Goal: Transaction & Acquisition: Purchase product/service

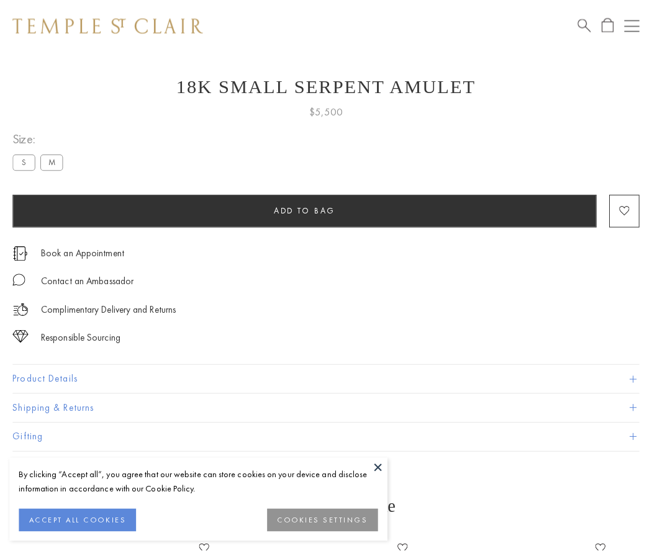
scroll to position [16, 0]
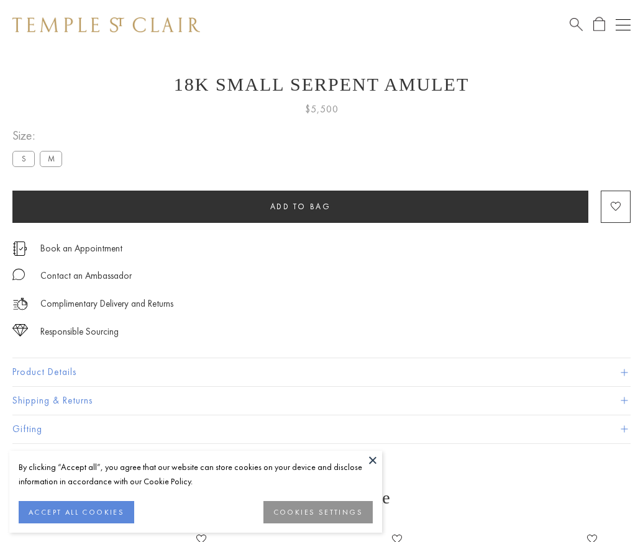
click at [300, 206] on span "Add to bag" at bounding box center [300, 206] width 61 height 11
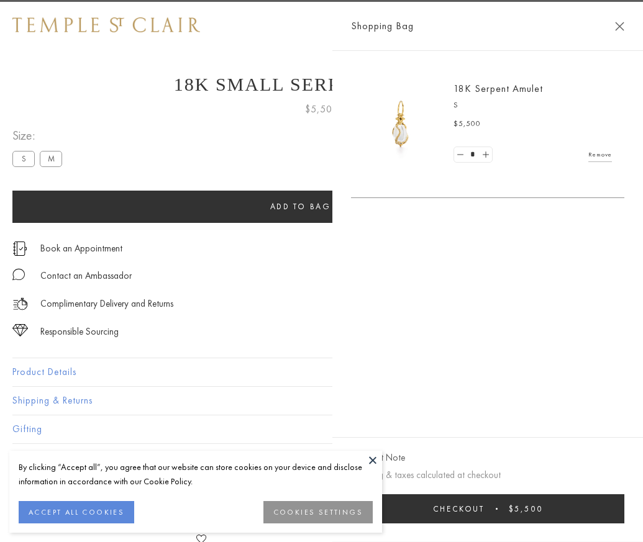
click at [624, 518] on button "Checkout $5,500" at bounding box center [487, 508] width 273 height 29
